Goal: Information Seeking & Learning: Learn about a topic

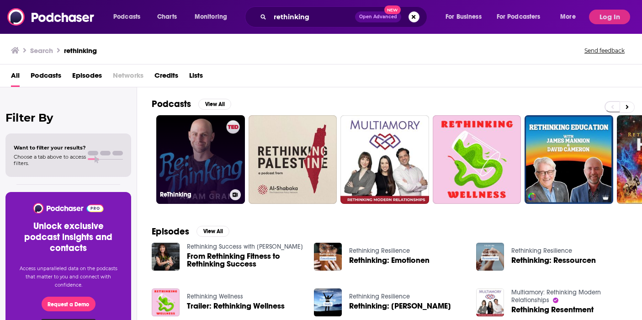
click at [206, 155] on link "ReThinking" at bounding box center [200, 159] width 89 height 89
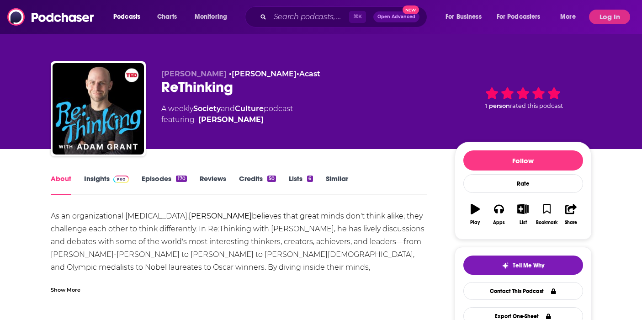
click at [99, 179] on link "Insights" at bounding box center [106, 184] width 45 height 21
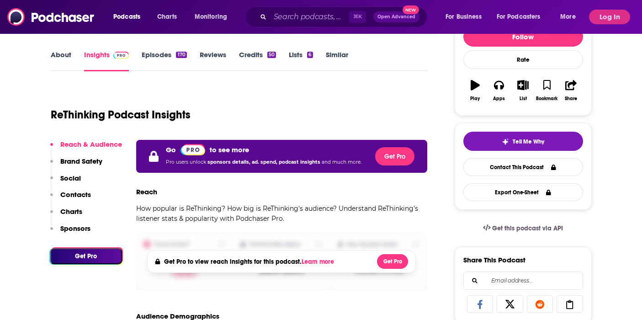
scroll to position [154, 0]
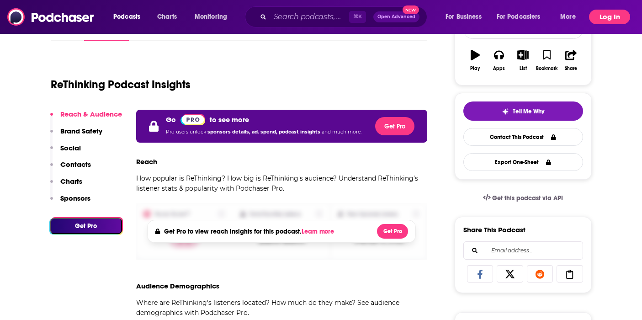
click at [602, 21] on button "Log In" at bounding box center [609, 17] width 41 height 15
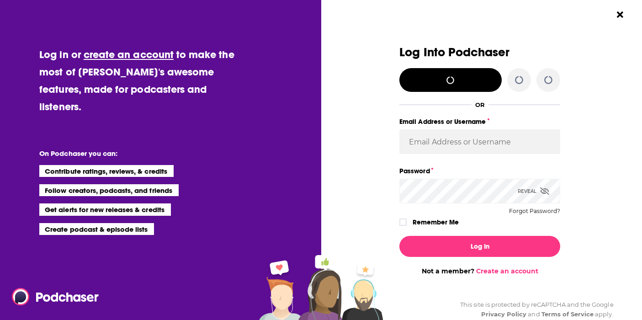
scroll to position [0, 0]
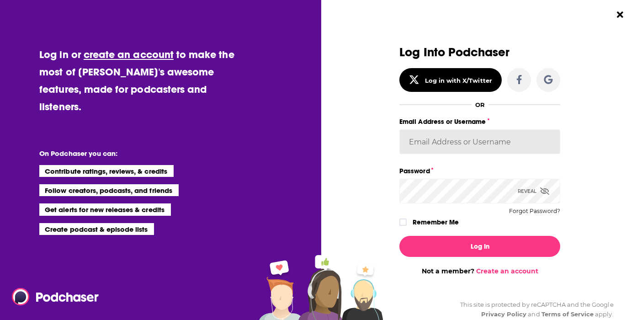
type input "autumncomm"
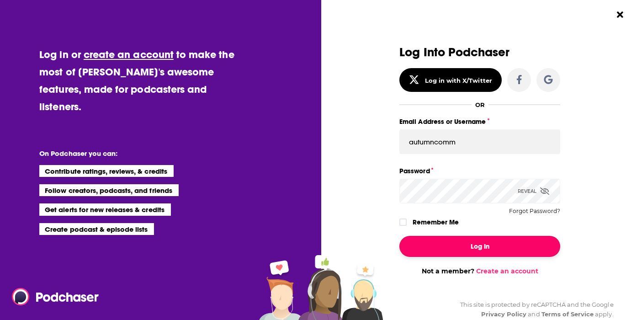
click at [479, 248] on button "Log In" at bounding box center [479, 246] width 161 height 21
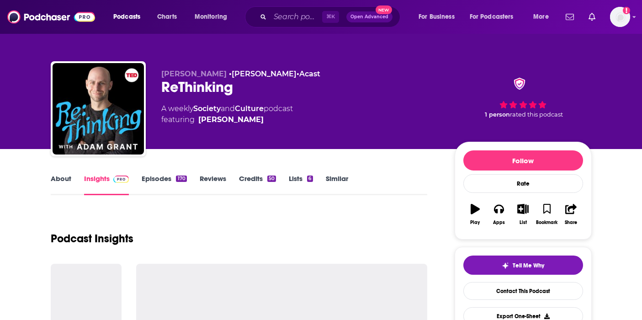
scroll to position [154, 0]
